Goal: Task Accomplishment & Management: Complete application form

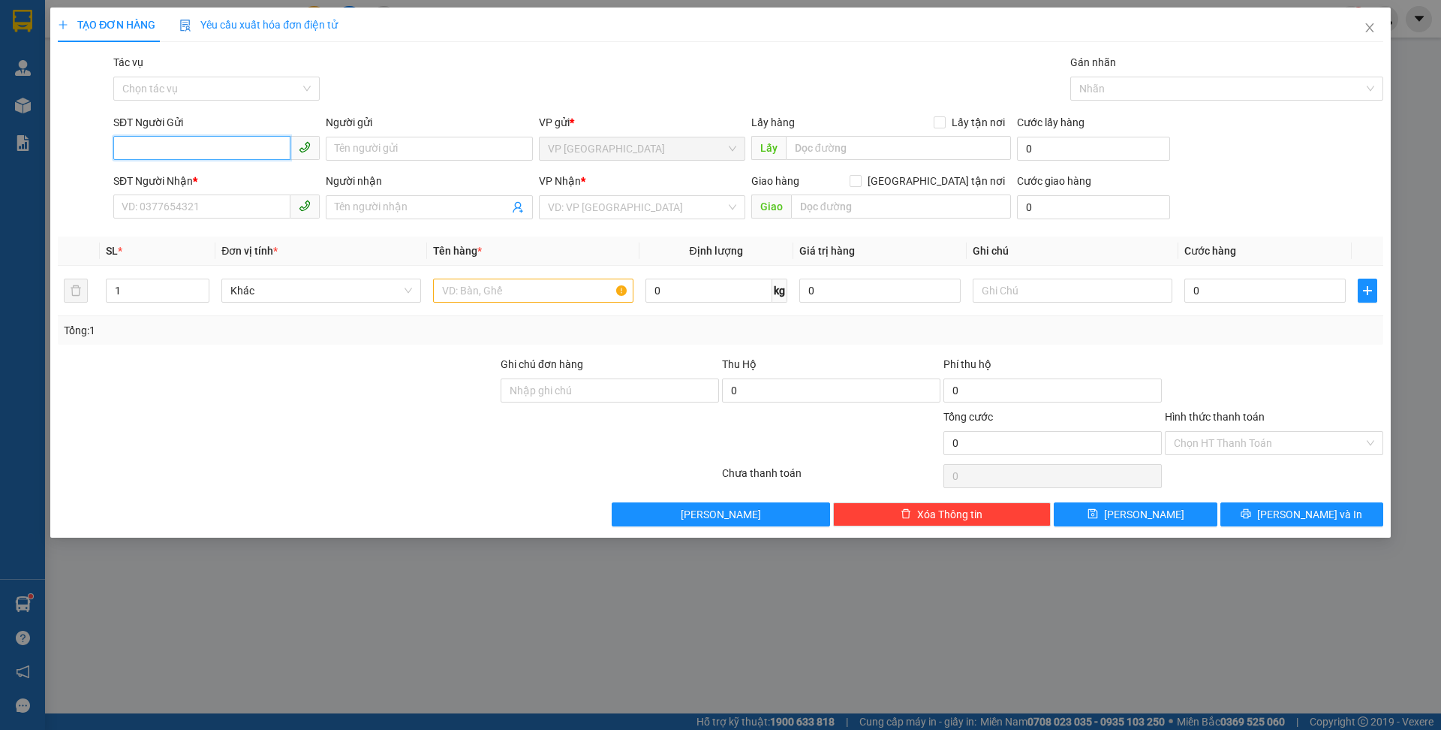
click at [210, 149] on input "SĐT Người Gửi" at bounding box center [201, 148] width 177 height 24
type input "0355199243"
click at [394, 146] on input "Người gửi" at bounding box center [429, 149] width 206 height 24
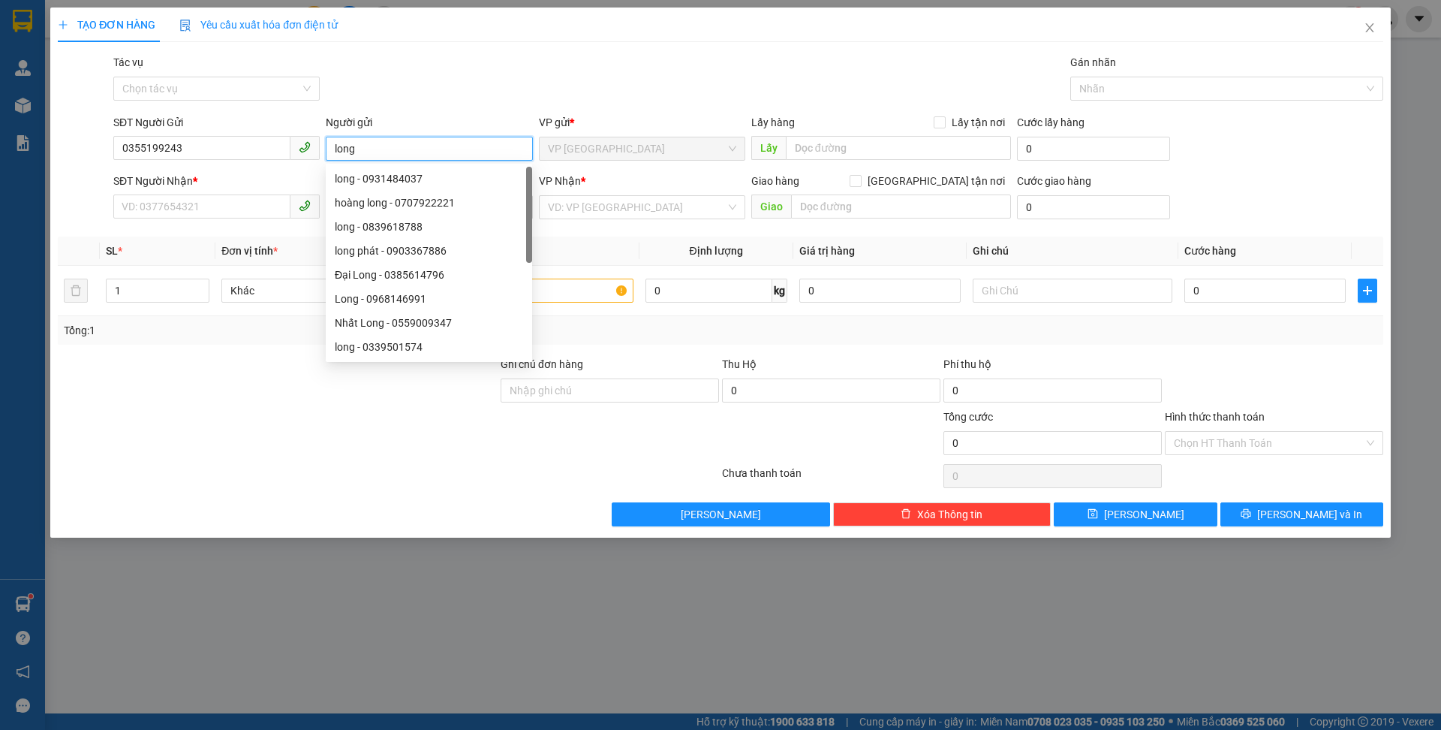
type input "long"
drag, startPoint x: 175, startPoint y: 360, endPoint x: 211, endPoint y: 219, distance: 145.6
click at [175, 354] on div "Transit Pickup Surcharge Ids Transit Deliver Surcharge Ids Transit Deliver Surc…" at bounding box center [721, 290] width 1326 height 472
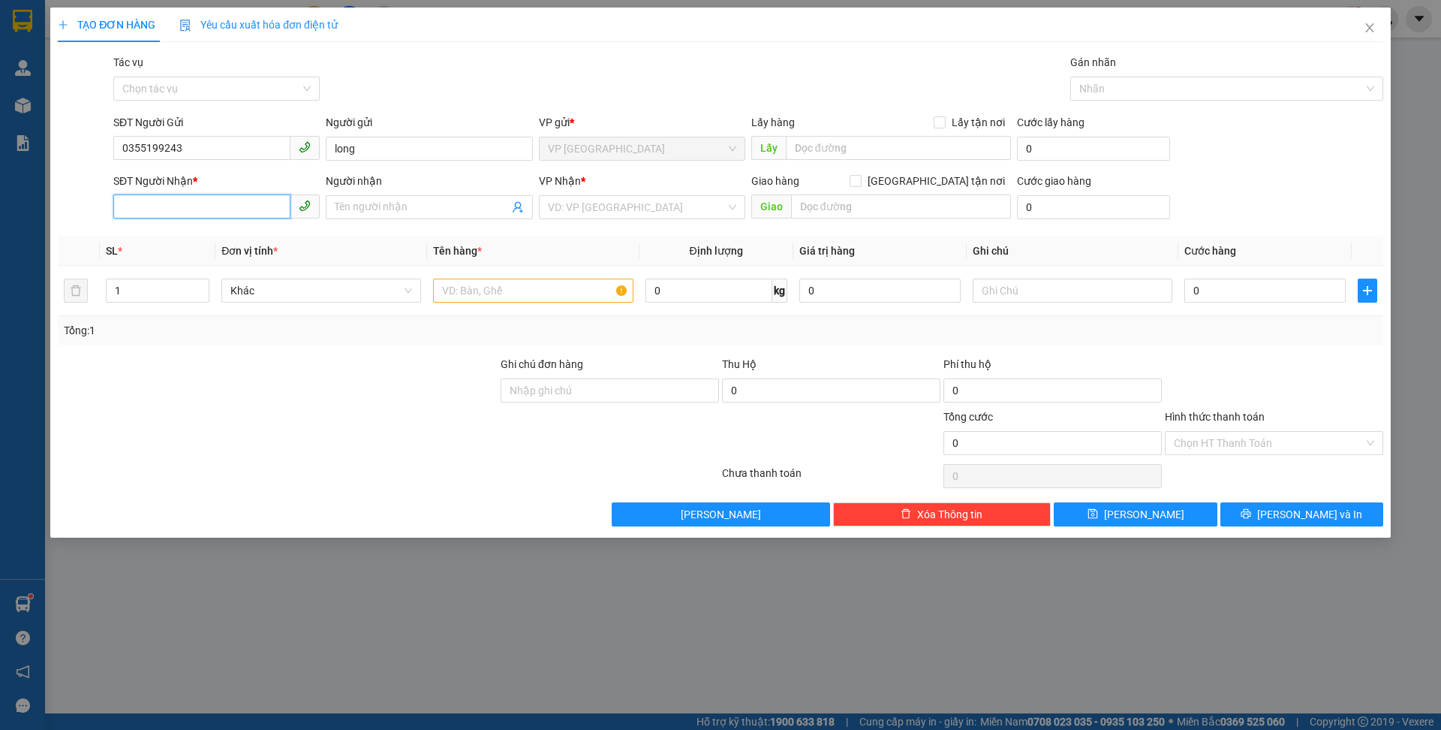
click at [212, 211] on input "SĐT Người Nhận *" at bounding box center [201, 206] width 177 height 24
type input "0966422755"
click at [417, 210] on input "Người nhận" at bounding box center [421, 207] width 173 height 17
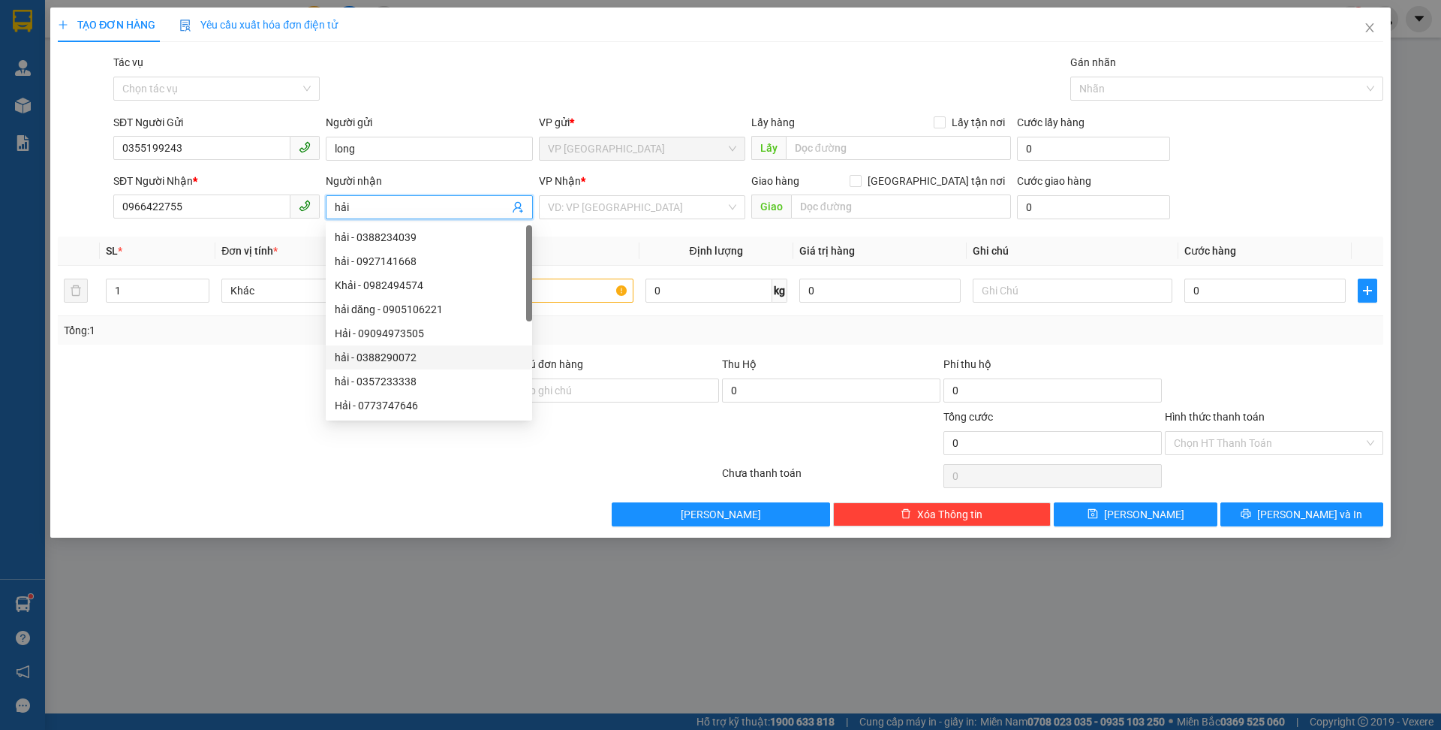
type input "hải"
click at [272, 510] on div "Lưu nháp Xóa Thông tin [PERSON_NAME] và In" at bounding box center [720, 514] width 1329 height 24
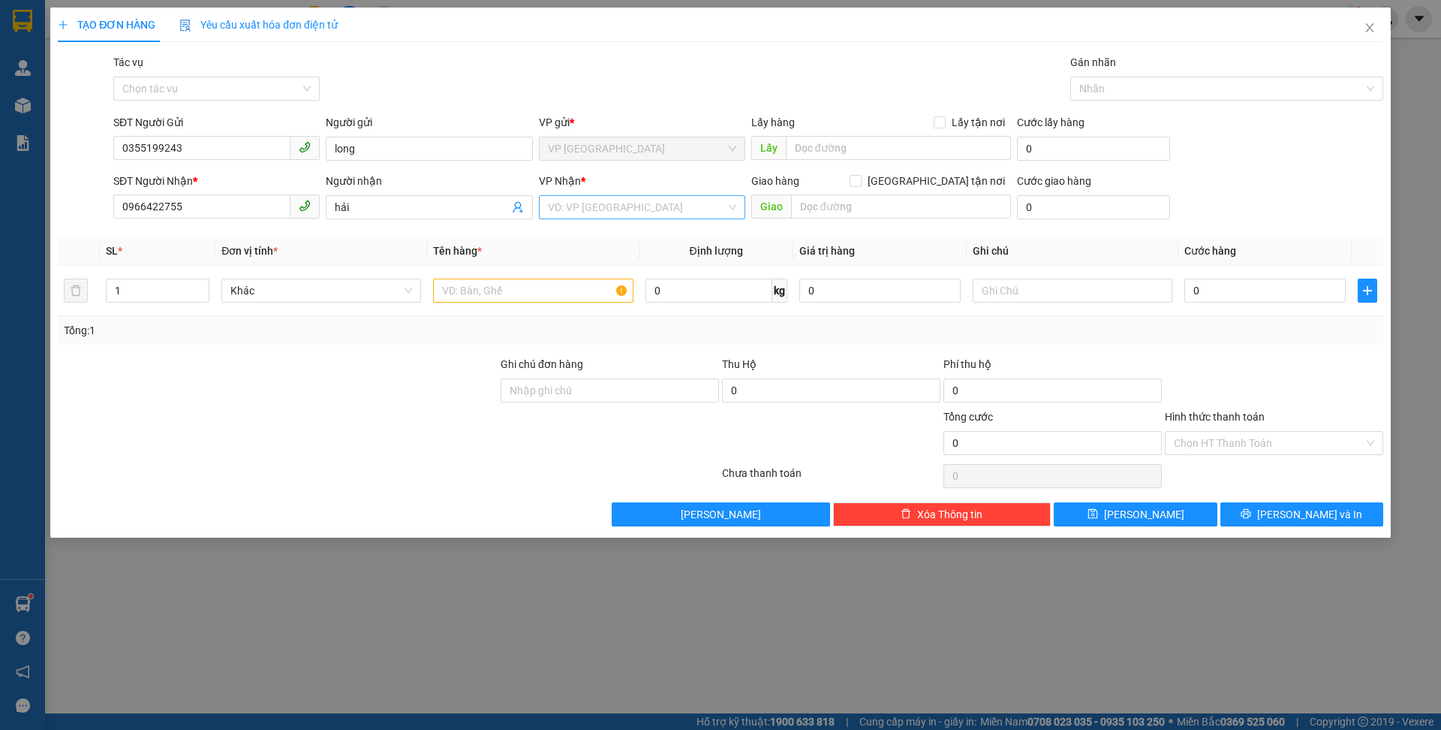
click at [622, 206] on input "search" at bounding box center [637, 207] width 178 height 23
click at [602, 241] on div "LaGi" at bounding box center [642, 237] width 188 height 17
click at [513, 290] on input "text" at bounding box center [533, 290] width 200 height 24
type input "bánh răng"
click at [393, 406] on div at bounding box center [277, 382] width 443 height 53
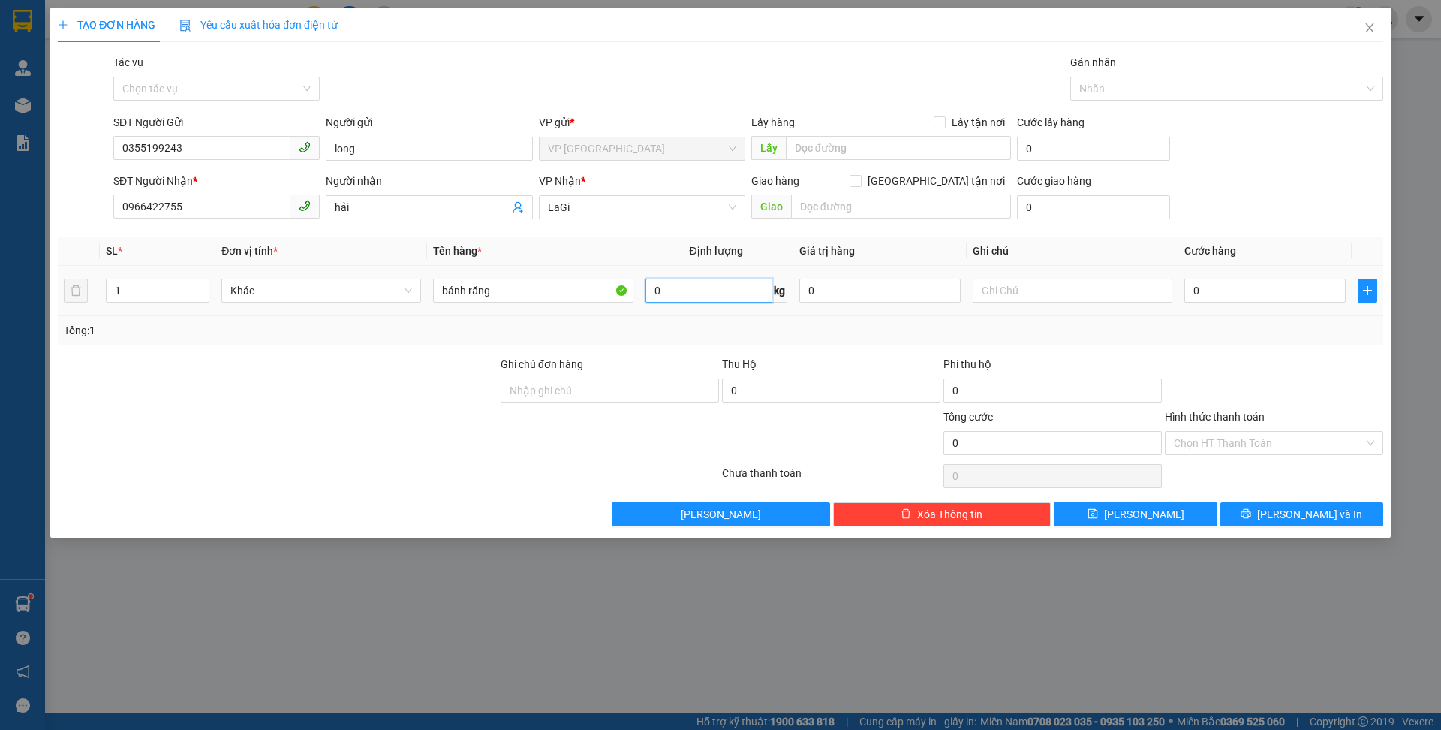
click at [707, 298] on input "0" at bounding box center [709, 290] width 127 height 24
type input "38"
click at [321, 562] on div "TẠO ĐƠN HÀNG Yêu cầu xuất hóa đơn điện tử Transit Pickup Surcharge Ids Transit …" at bounding box center [720, 365] width 1441 height 730
click at [383, 494] on div "Transit Pickup Surcharge Ids Transit Deliver Surcharge Ids Transit Deliver Surc…" at bounding box center [721, 290] width 1326 height 472
click at [1237, 287] on input "0" at bounding box center [1264, 290] width 161 height 24
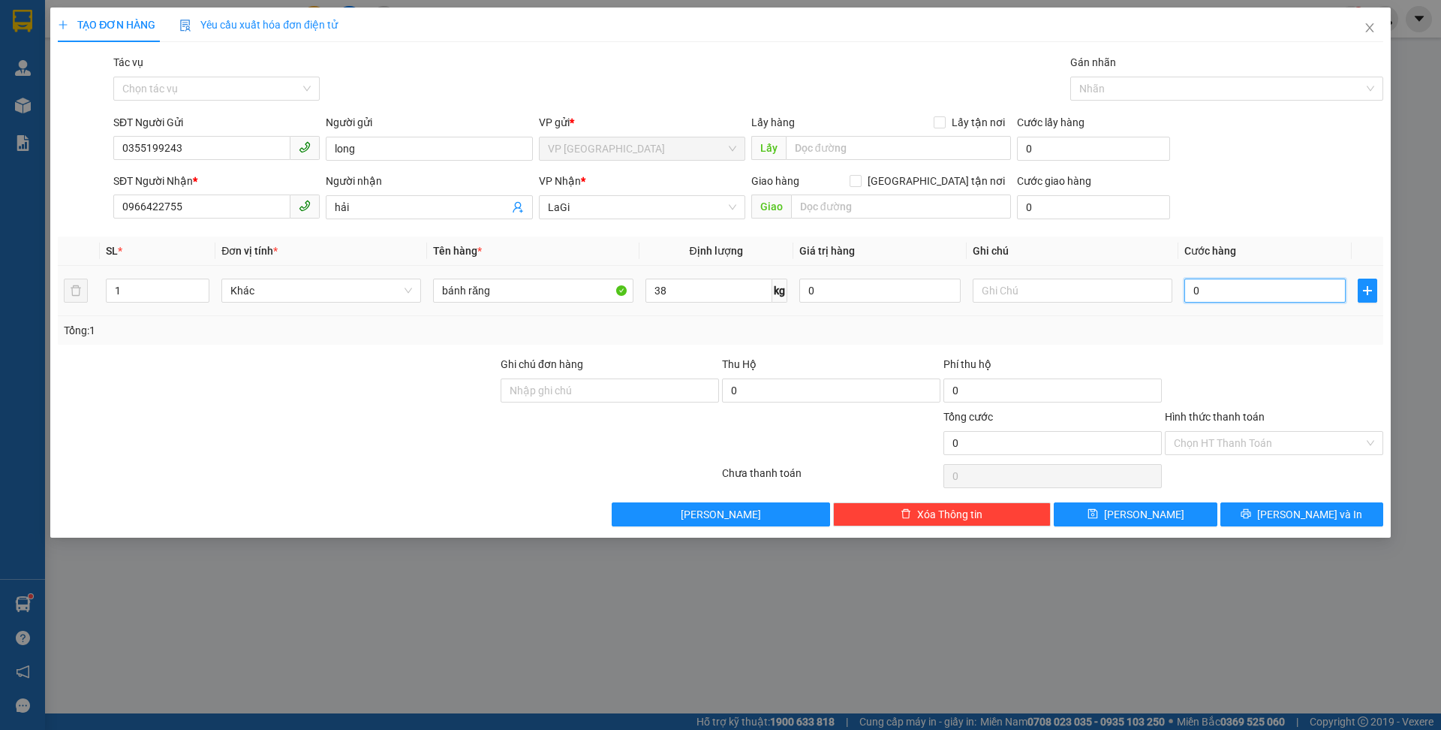
type input "9"
type input "90"
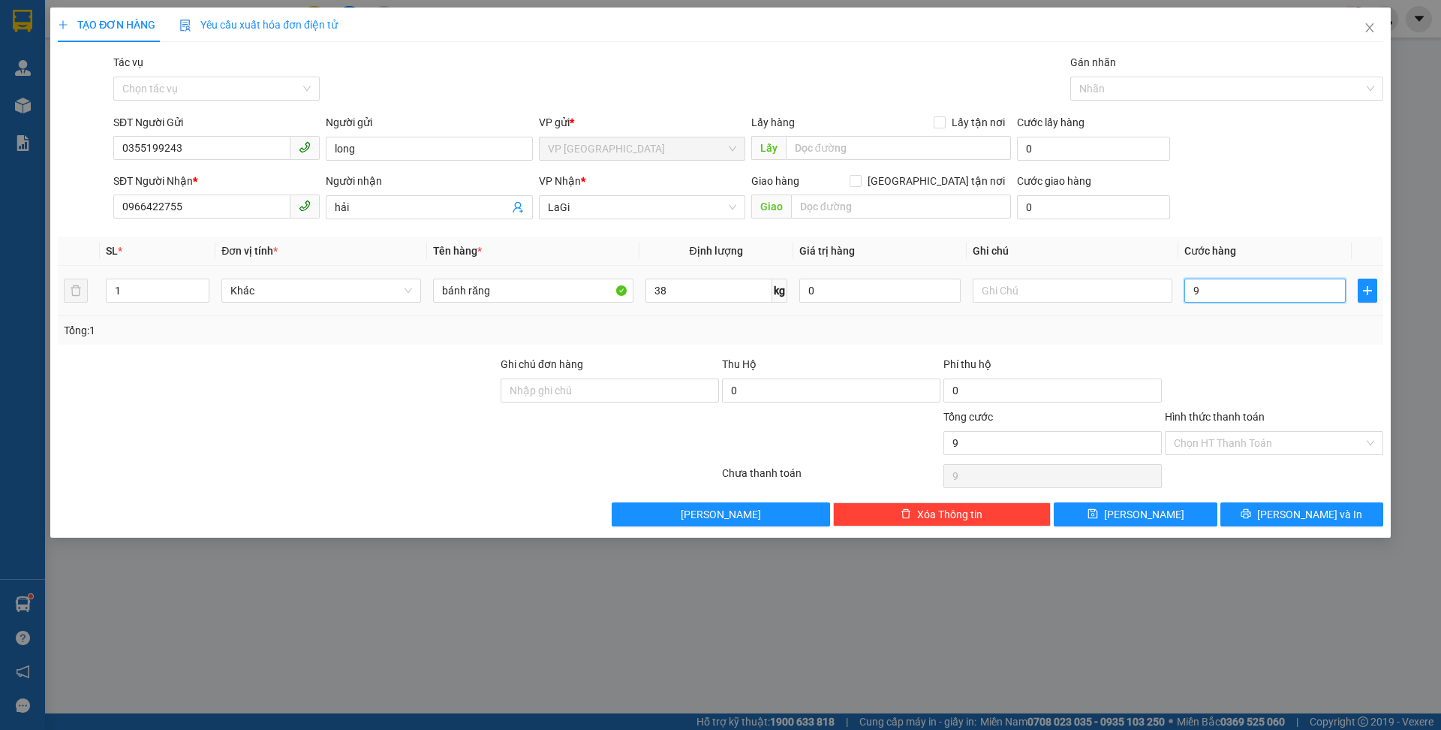
type input "90"
type input "900"
type input "9.000"
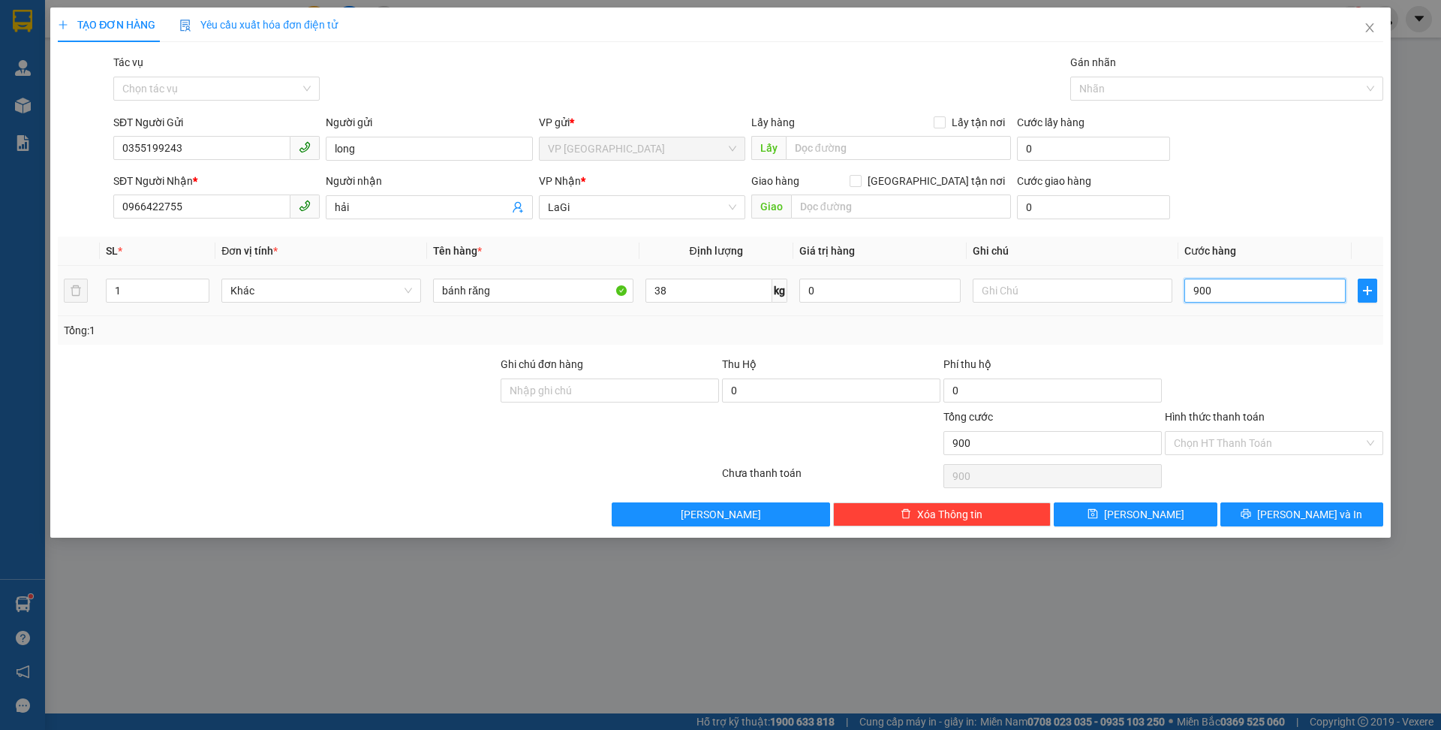
type input "9.000"
type input "90.000"
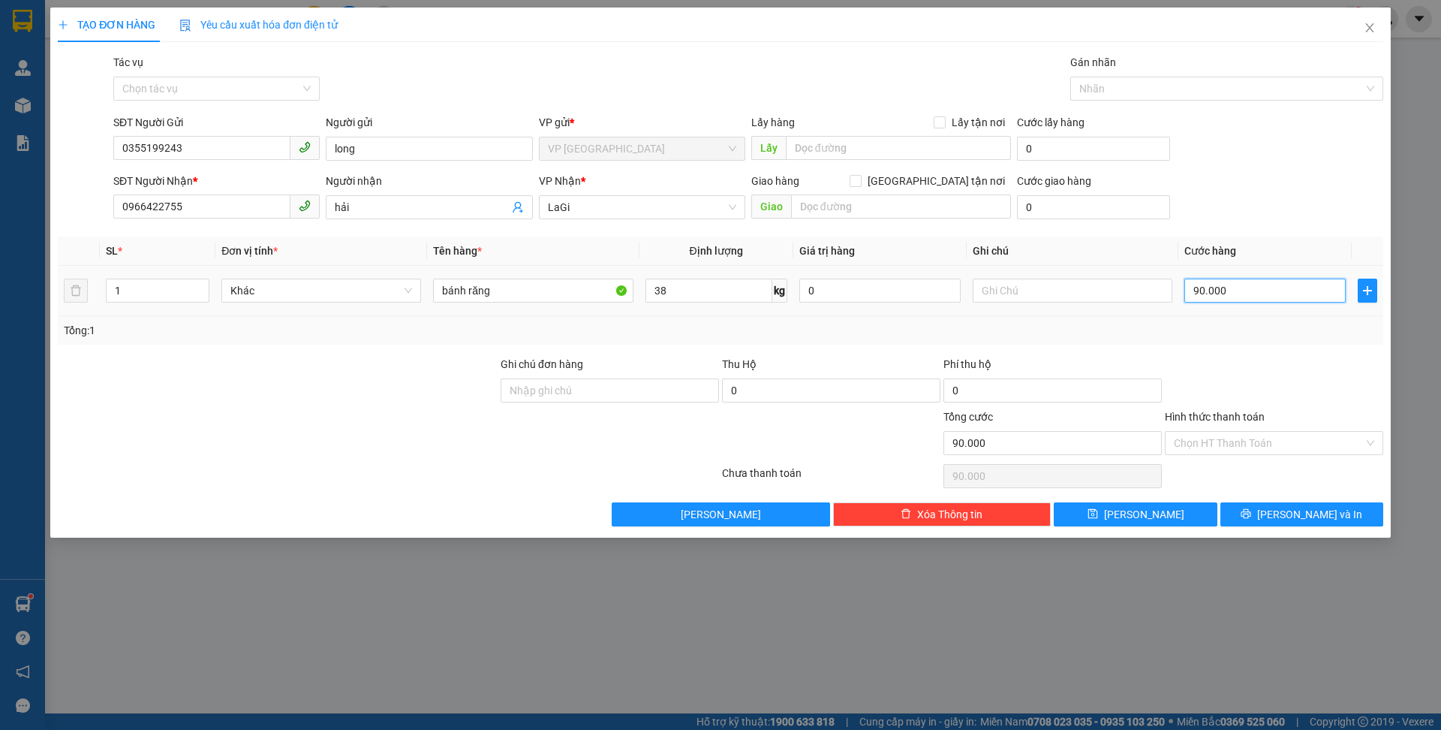
type input "900.000"
type input "90.000"
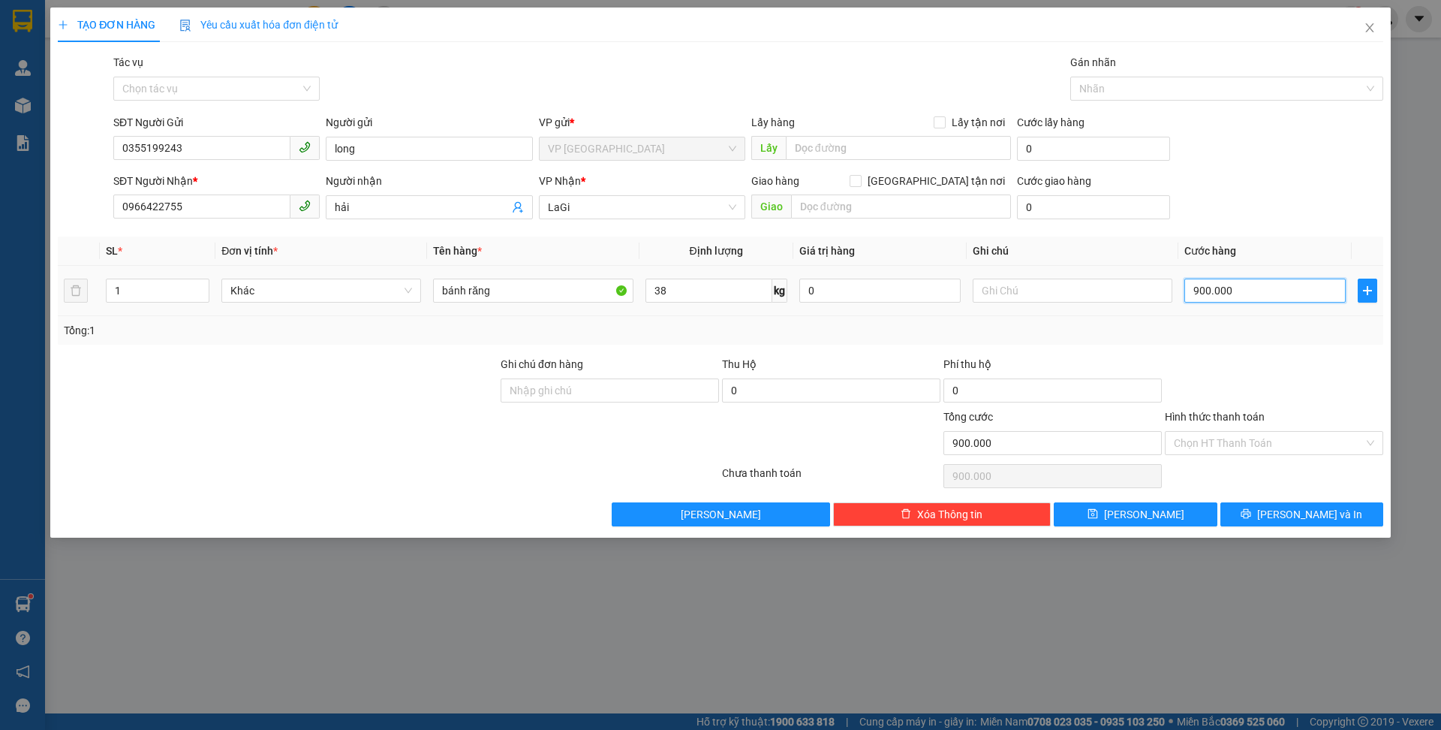
type input "90.000"
click at [1317, 509] on span "[PERSON_NAME] và In" at bounding box center [1309, 514] width 105 height 17
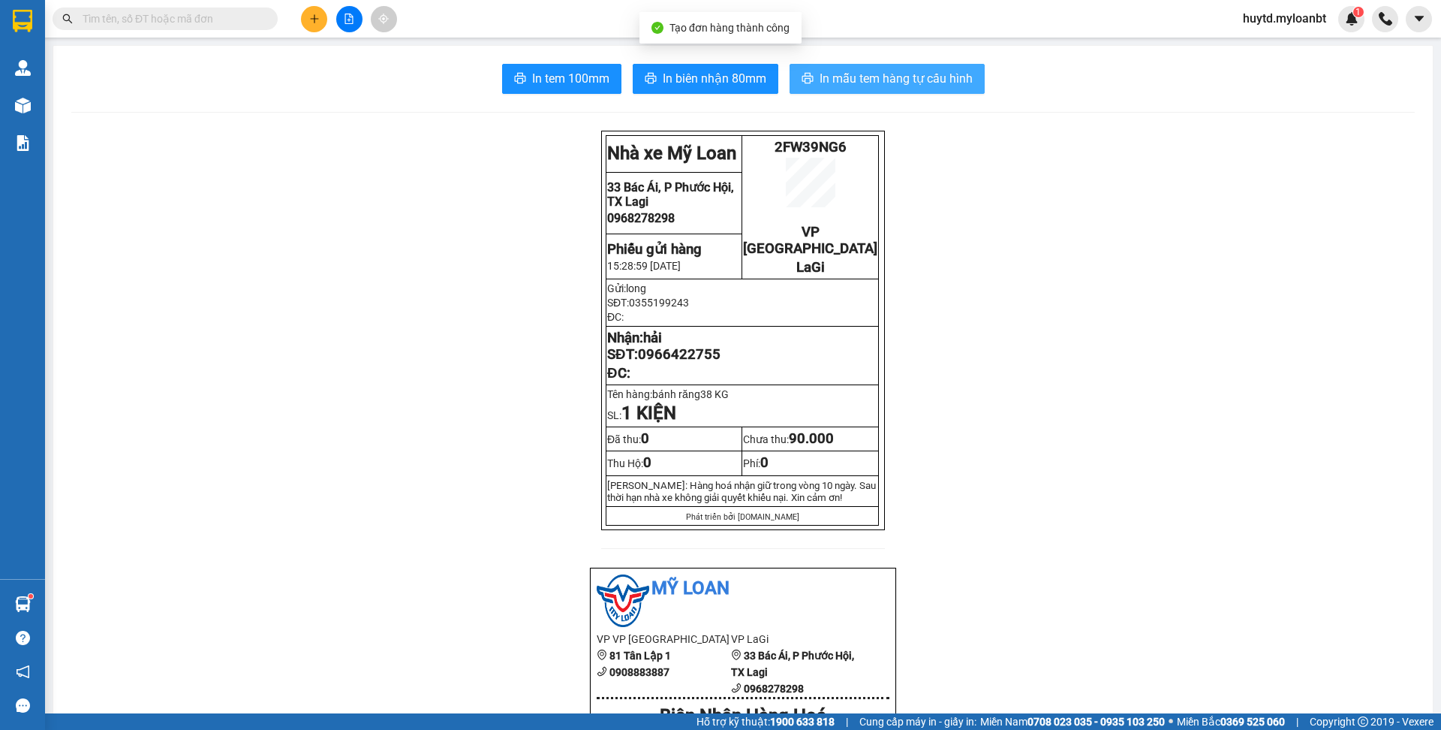
click at [940, 74] on span "In mẫu tem hàng tự cấu hình" at bounding box center [896, 78] width 153 height 19
